Goal: Find specific page/section: Find specific page/section

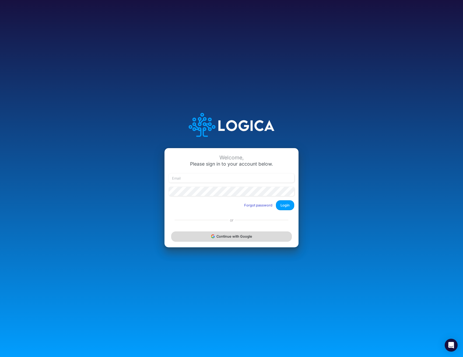
click at [223, 237] on button "Continue with Google" at bounding box center [231, 237] width 121 height 10
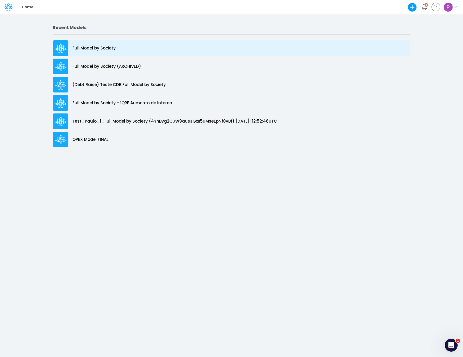
click at [102, 47] on p "Full Model by Society" at bounding box center [93, 48] width 43 height 6
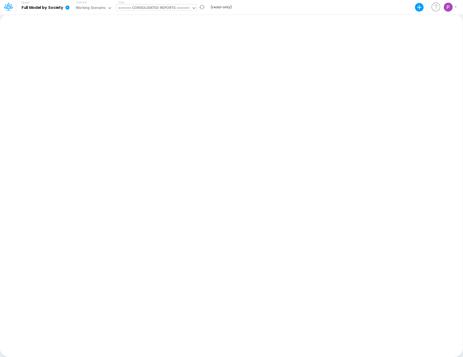
click at [150, 10] on div "====== CONSOLIDATED REPORTS ======" at bounding box center [154, 8] width 72 height 6
type input "work"
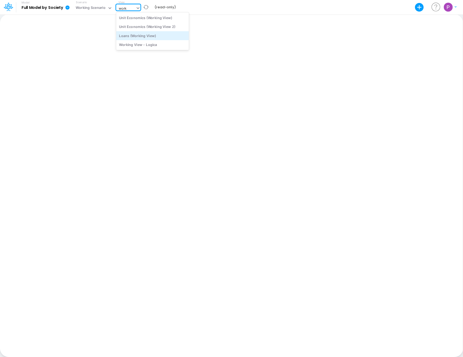
click at [159, 37] on div "Loans (Working View)" at bounding box center [152, 35] width 73 height 9
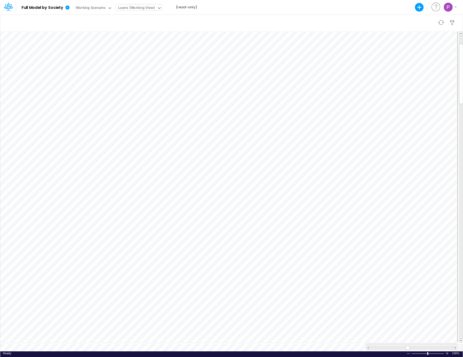
scroll to position [2, 0]
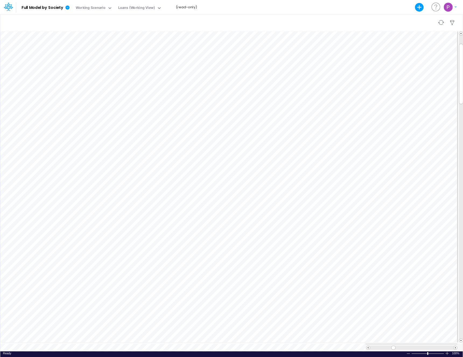
scroll to position [2, 0]
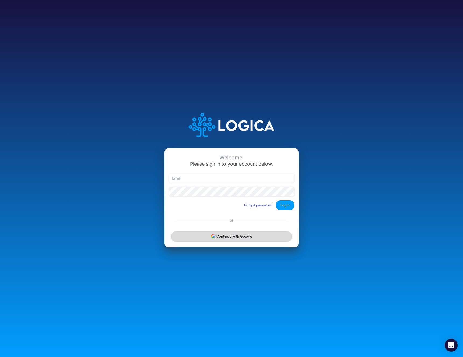
click at [229, 235] on button "Continue with Google" at bounding box center [231, 237] width 121 height 10
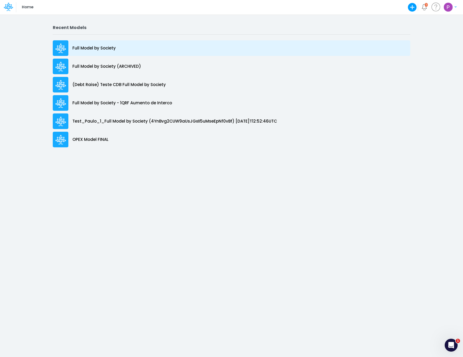
click at [95, 46] on p "Full Model by Society" at bounding box center [93, 48] width 43 height 6
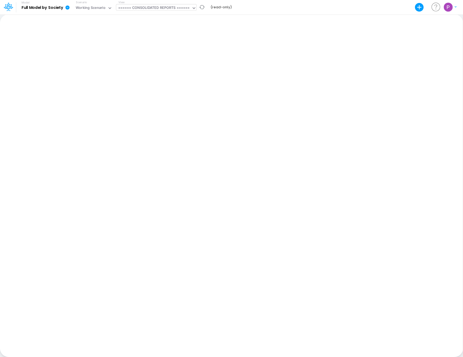
click at [169, 10] on div "====== CONSOLIDATED REPORTS ======" at bounding box center [156, 7] width 80 height 6
type input "work"
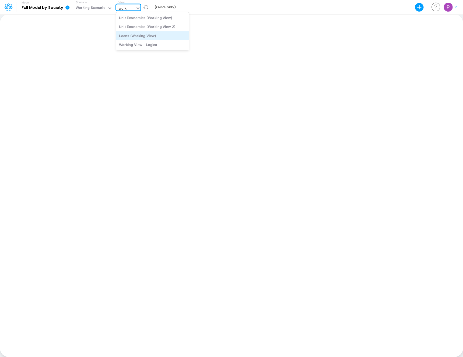
click at [171, 36] on div "Loans (Working View)" at bounding box center [152, 35] width 73 height 9
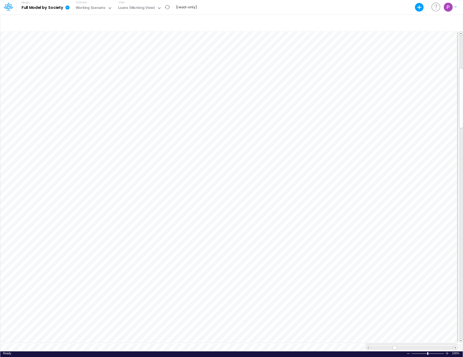
scroll to position [2, 0]
